Goal: Transaction & Acquisition: Purchase product/service

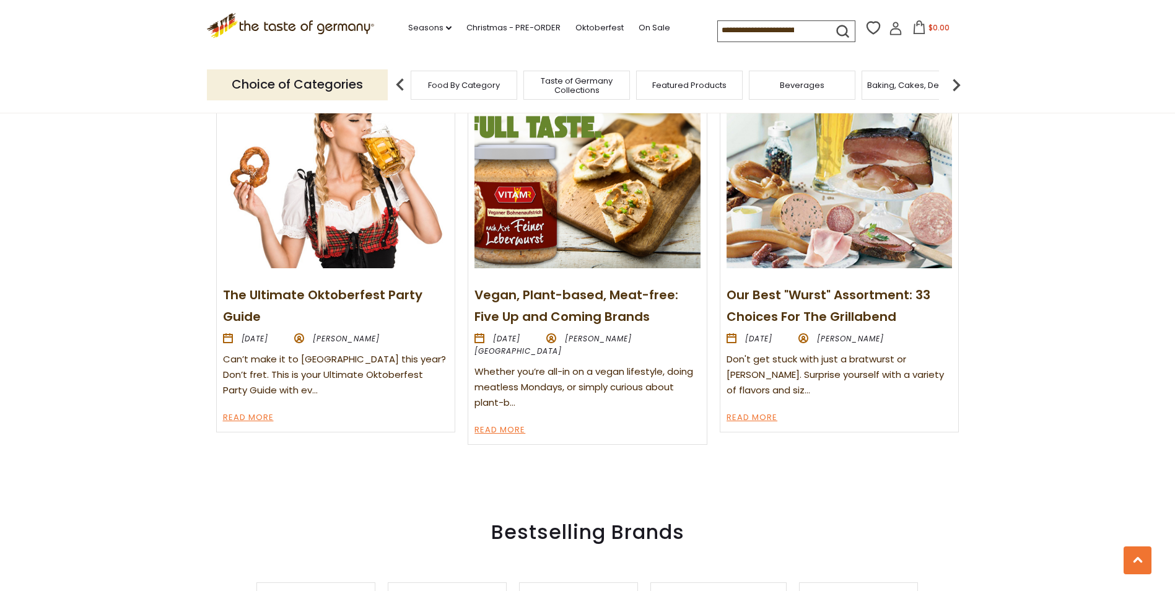
scroll to position [1487, 0]
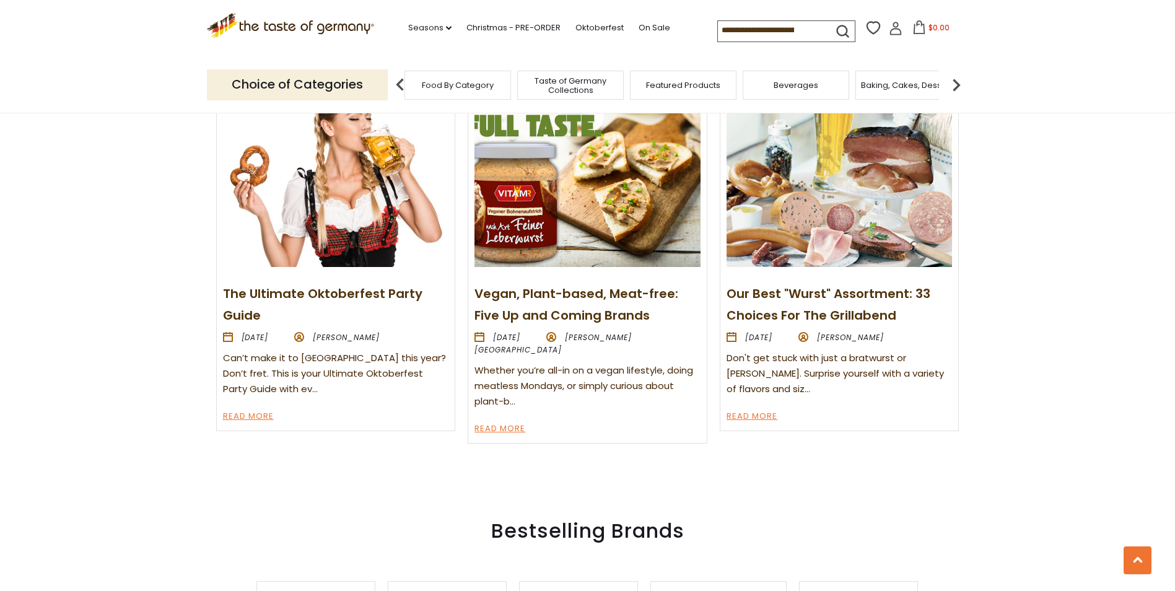
click at [496, 77] on div "Food By Category" at bounding box center [458, 85] width 107 height 29
click at [466, 88] on span "Food By Category" at bounding box center [458, 85] width 72 height 9
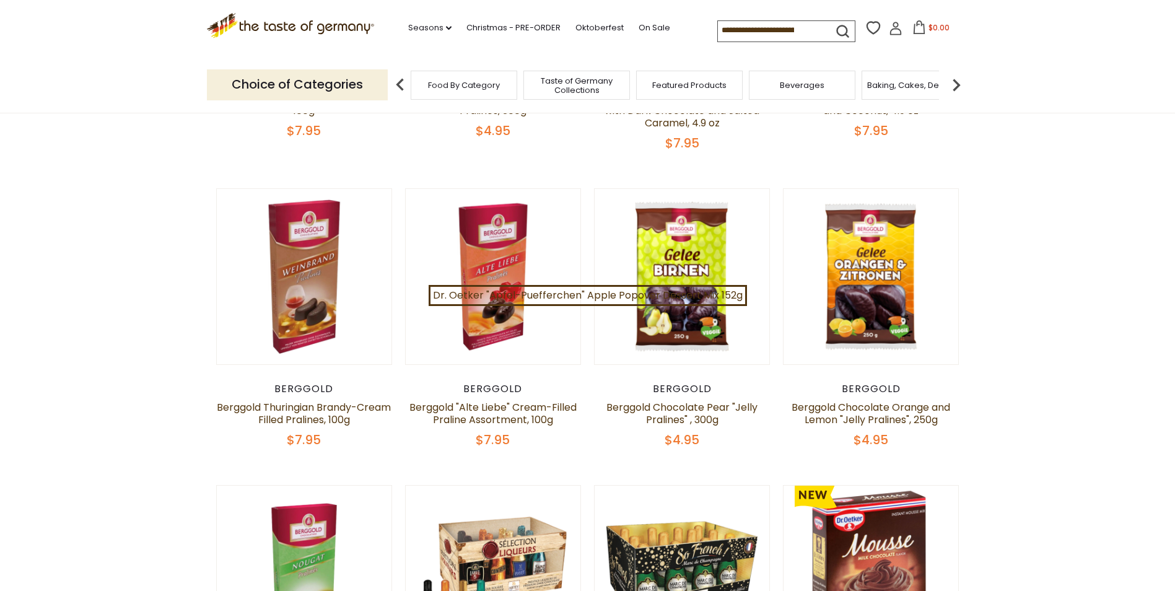
scroll to position [372, 0]
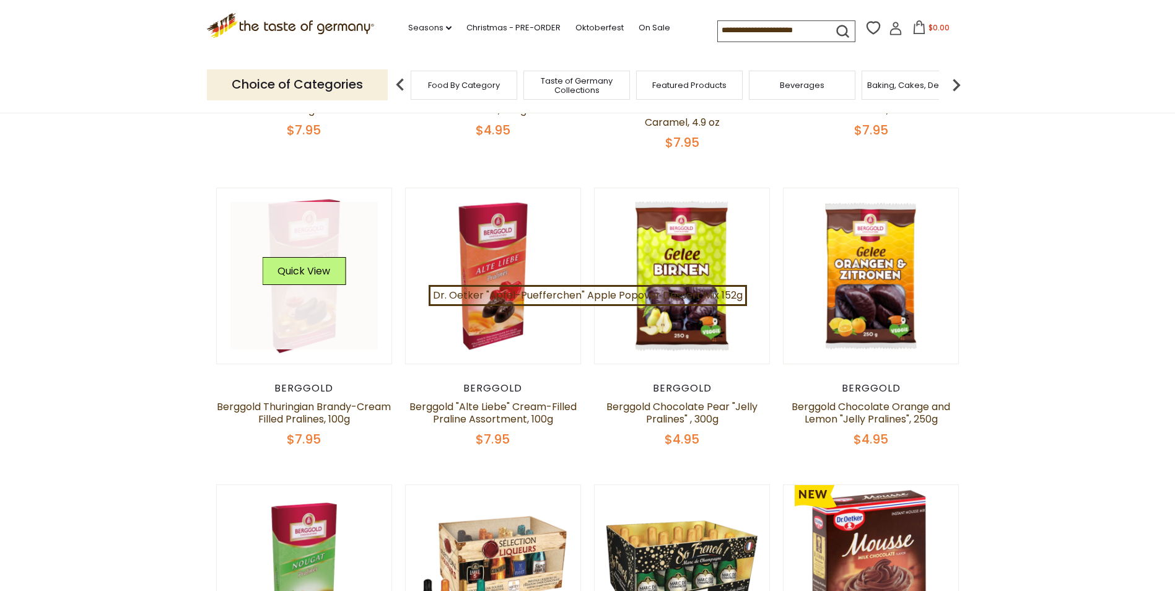
click at [297, 322] on link at bounding box center [303, 275] width 147 height 147
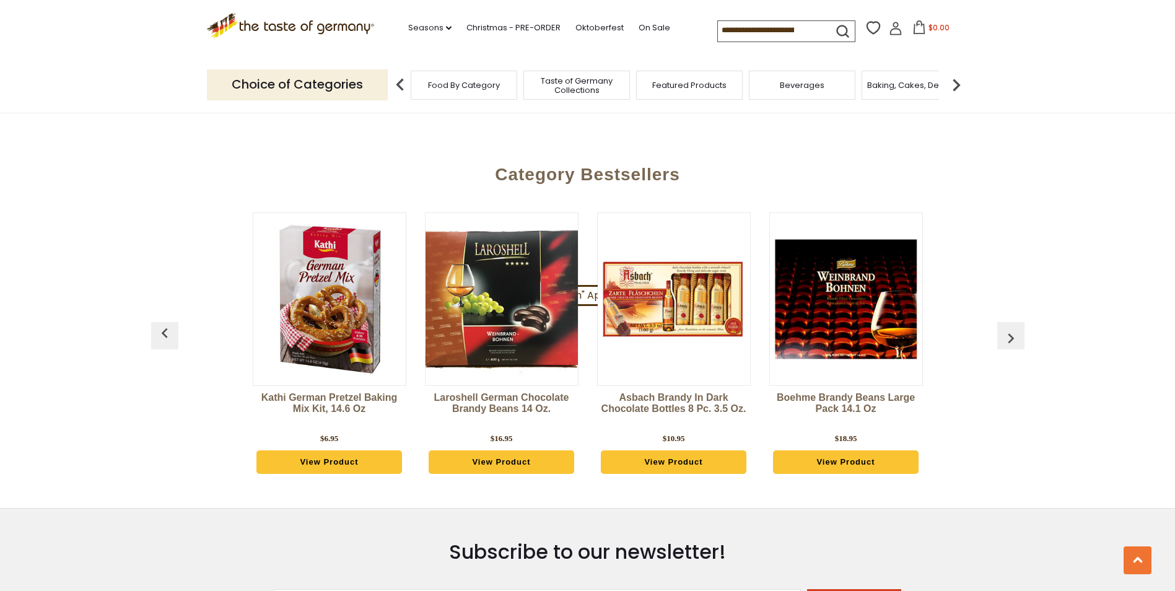
scroll to position [3039, 0]
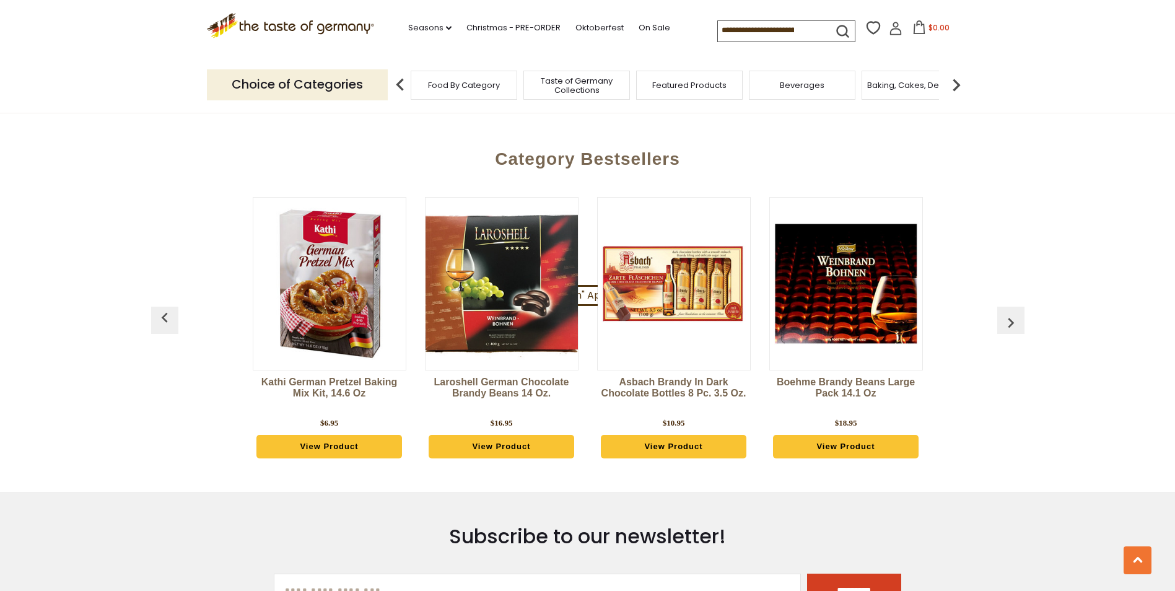
click at [812, 318] on img at bounding box center [846, 284] width 152 height 152
